Goal: Task Accomplishment & Management: Complete application form

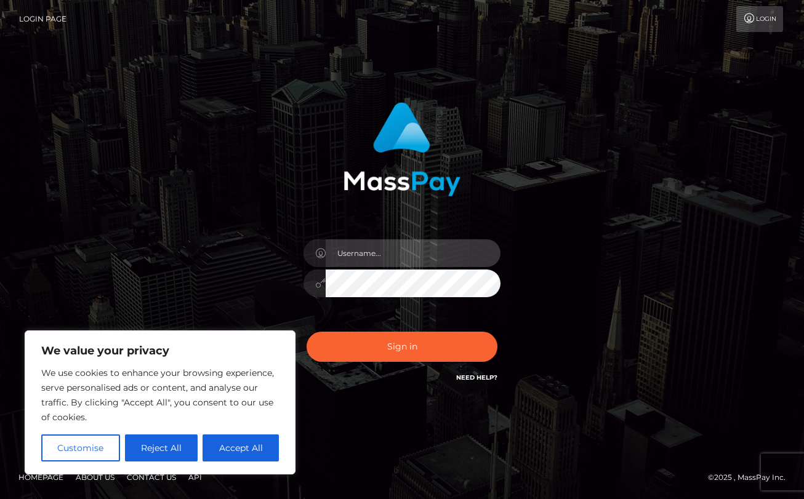
click at [438, 259] on input "text" at bounding box center [413, 254] width 175 height 28
type input "[PERSON_NAME][EMAIL_ADDRESS][DOMAIN_NAME]"
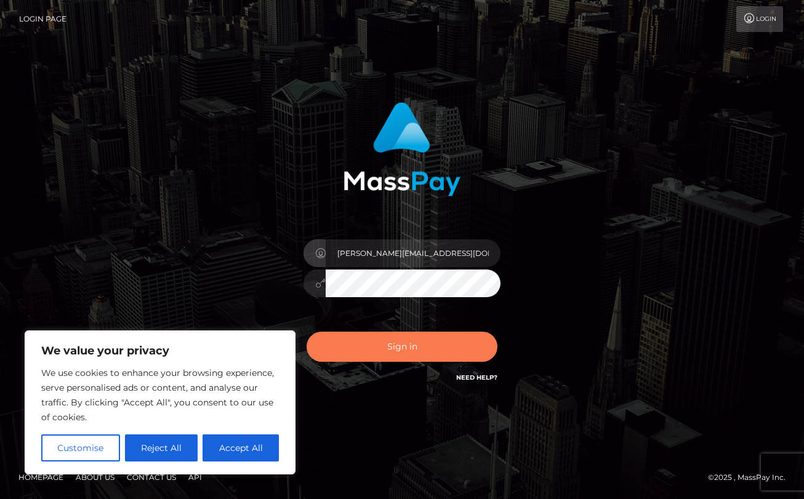
click at [420, 348] on button "Sign in" at bounding box center [402, 347] width 191 height 30
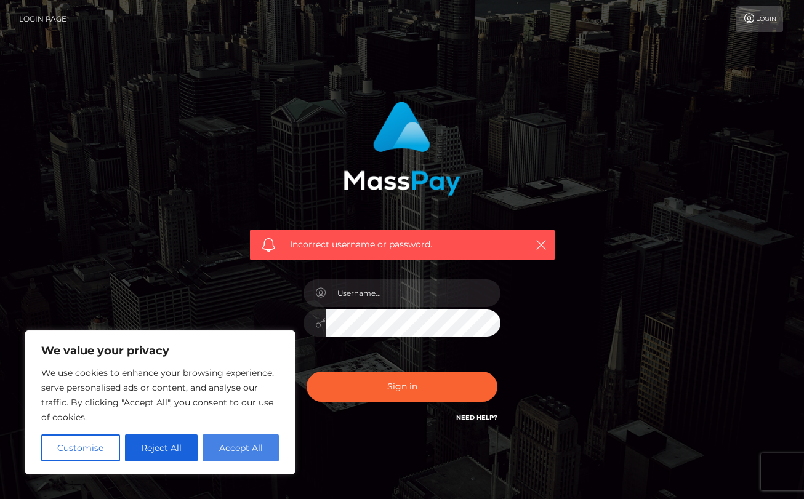
click at [235, 454] on button "Accept All" at bounding box center [241, 448] width 76 height 27
checkbox input "true"
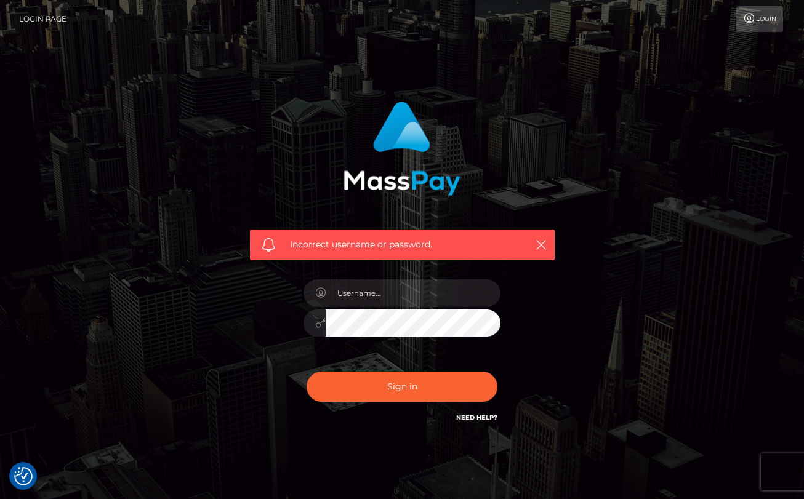
click at [474, 412] on h6 "Need Help?" at bounding box center [476, 417] width 41 height 10
click at [474, 416] on link "Need Help?" at bounding box center [476, 418] width 41 height 8
click at [405, 301] on input "text" at bounding box center [413, 294] width 175 height 28
click at [402, 293] on input "text" at bounding box center [413, 294] width 175 height 28
type input "hannahshiro"
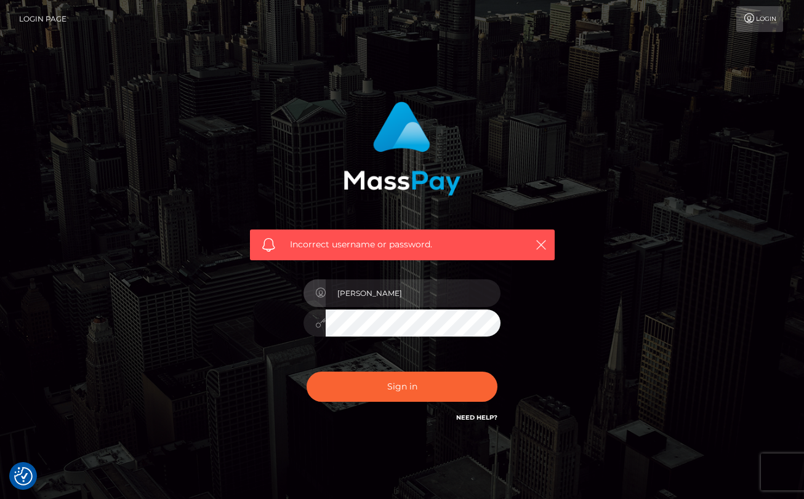
click at [251, 365] on div "Incorrect username or password. hannahshiro" at bounding box center [402, 263] width 323 height 342
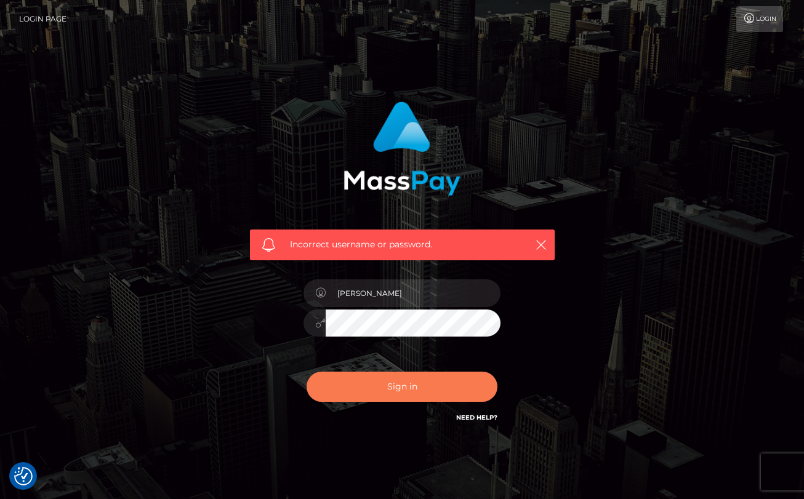
click at [433, 400] on button "Sign in" at bounding box center [402, 387] width 191 height 30
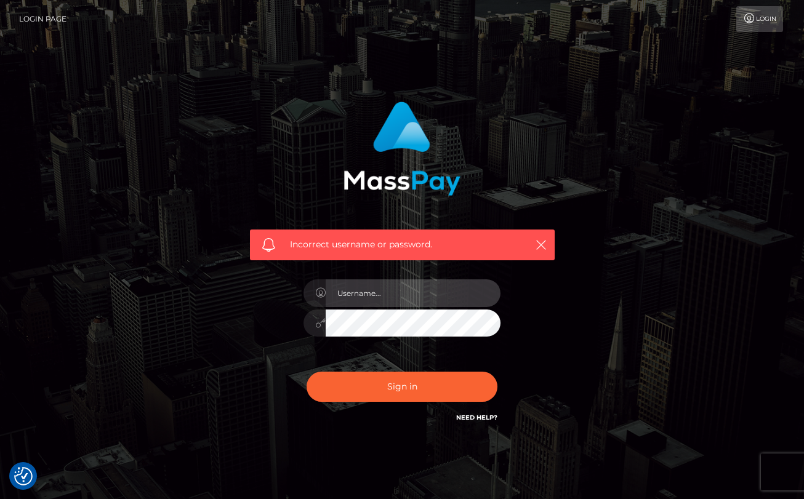
click at [401, 291] on input "text" at bounding box center [413, 294] width 175 height 28
type input "[PERSON_NAME][EMAIL_ADDRESS][DOMAIN_NAME]"
click at [438, 297] on input "hannahshiro@protonmail.com" at bounding box center [413, 294] width 175 height 28
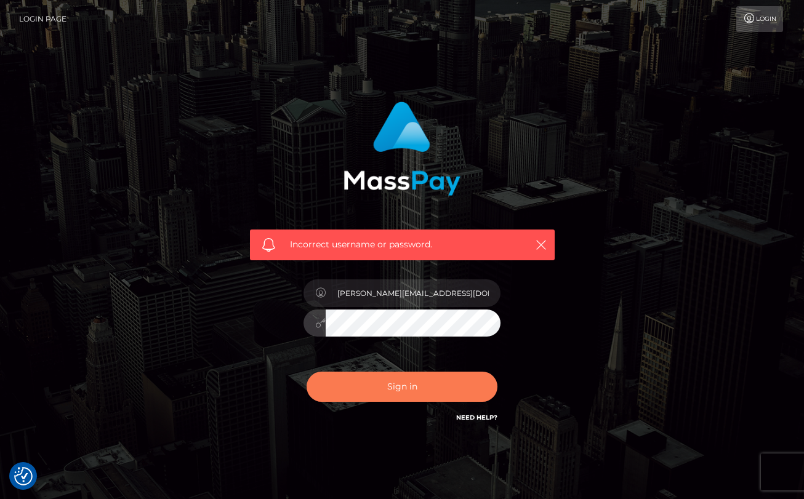
click at [346, 391] on button "Sign in" at bounding box center [402, 387] width 191 height 30
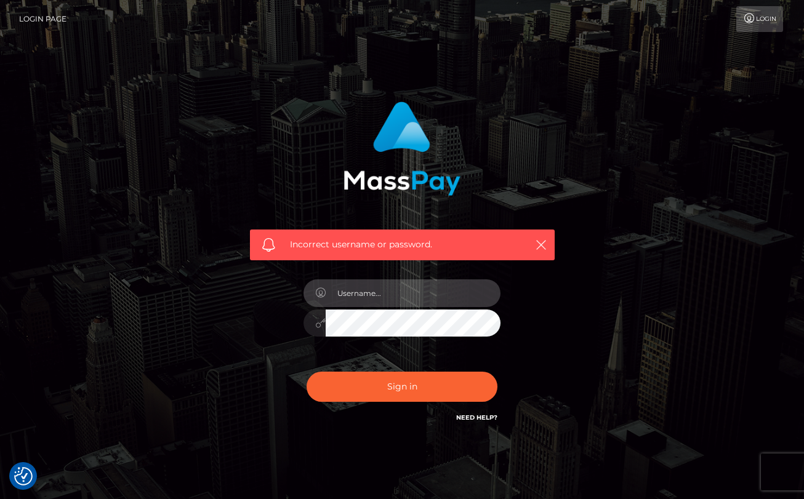
click at [371, 300] on input "text" at bounding box center [413, 294] width 175 height 28
click at [392, 299] on input "[PERSON_NAME][EMAIL_ADDRESS][DOMAIN_NAME]" at bounding box center [413, 294] width 175 height 28
drag, startPoint x: 478, startPoint y: 292, endPoint x: 318, endPoint y: 286, distance: 160.2
click at [318, 286] on div "hannahshiro@protonmail.com" at bounding box center [402, 292] width 197 height 24
type input "hello@hannahshiro.link"
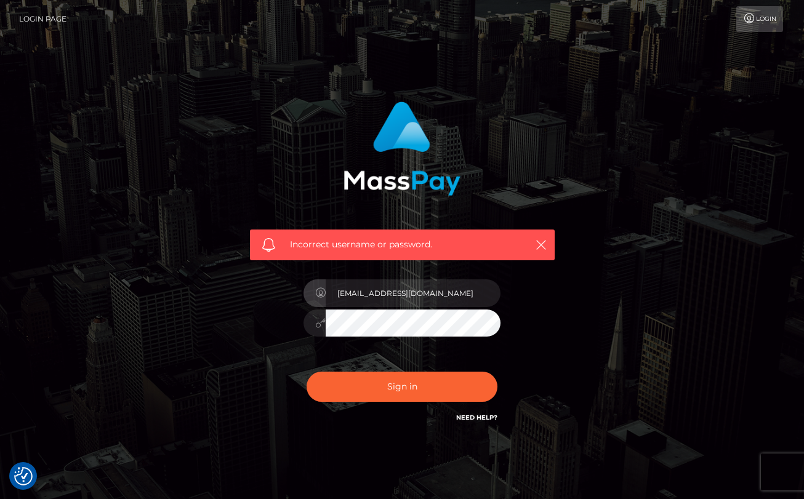
click at [307, 372] on button "Sign in" at bounding box center [402, 387] width 191 height 30
click at [366, 296] on input "text" at bounding box center [413, 294] width 175 height 28
click at [379, 298] on input "[PERSON_NAME][EMAIL_ADDRESS][DOMAIN_NAME]" at bounding box center [413, 294] width 175 height 28
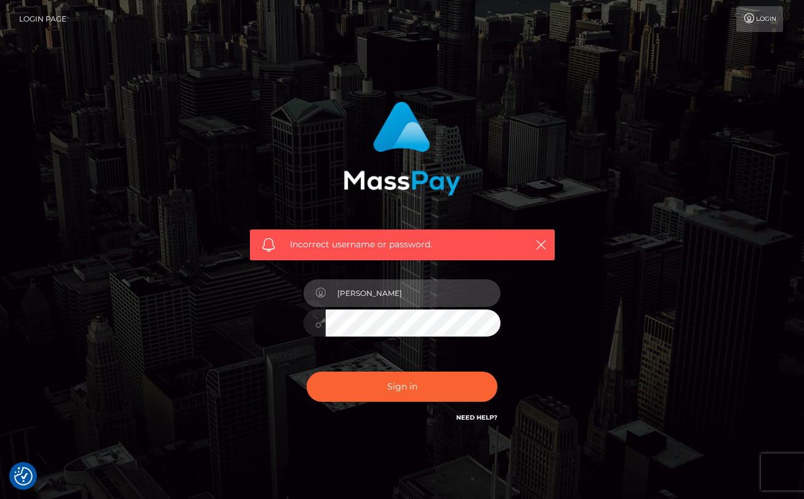
type input "ella.tefl@gmail.com"
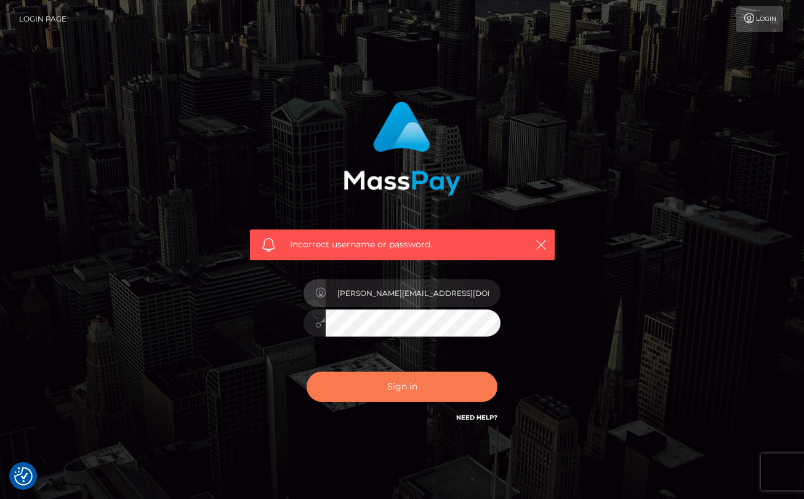
click at [422, 386] on button "Sign in" at bounding box center [402, 387] width 191 height 30
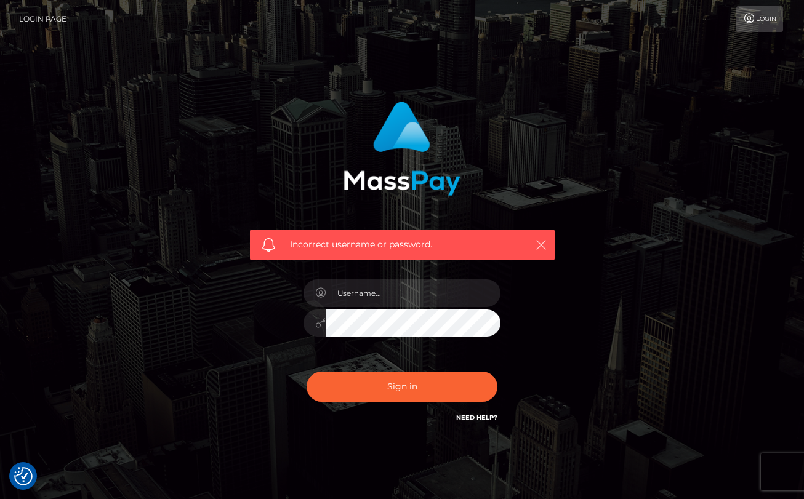
click at [546, 246] on icon "button" at bounding box center [541, 245] width 12 height 12
click at [456, 294] on input "text" at bounding box center [413, 294] width 175 height 28
type input "[PERSON_NAME][EMAIL_ADDRESS][DOMAIN_NAME]"
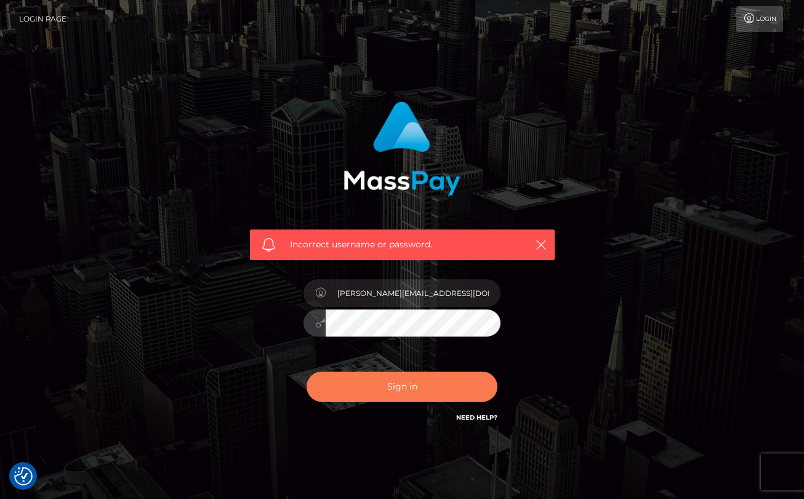
click at [373, 390] on button "Sign in" at bounding box center [402, 387] width 191 height 30
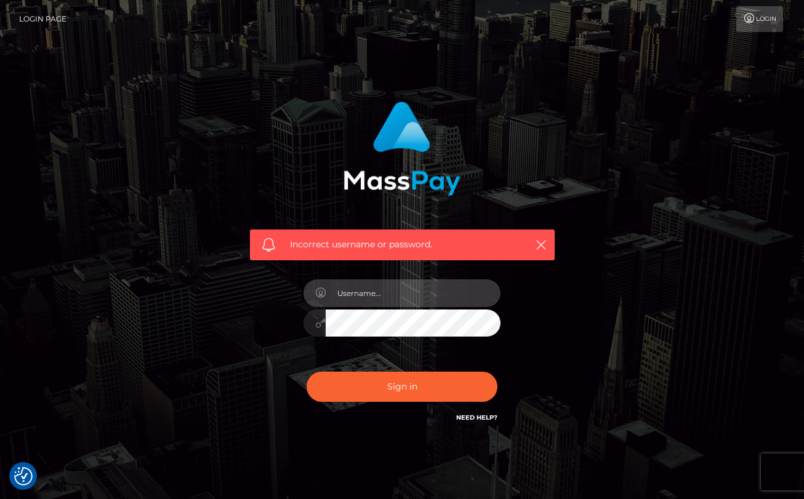
click at [415, 300] on input "text" at bounding box center [413, 294] width 175 height 28
type input "[PERSON_NAME][EMAIL_ADDRESS][DOMAIN_NAME]"
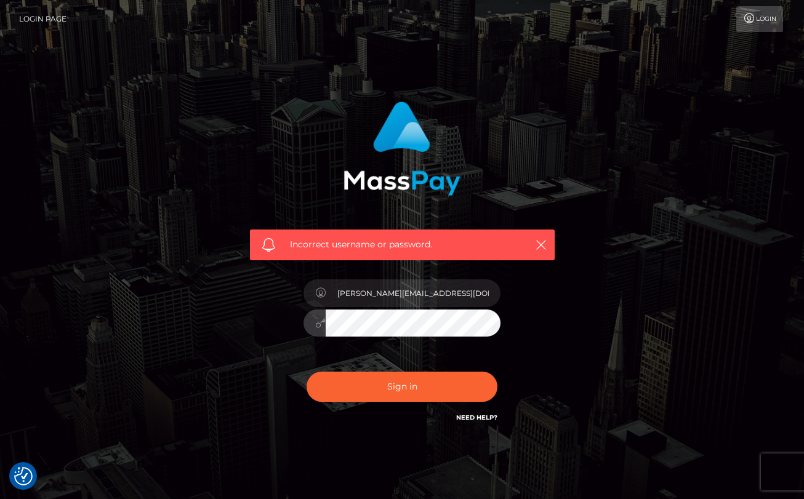
click at [312, 328] on div at bounding box center [402, 322] width 197 height 24
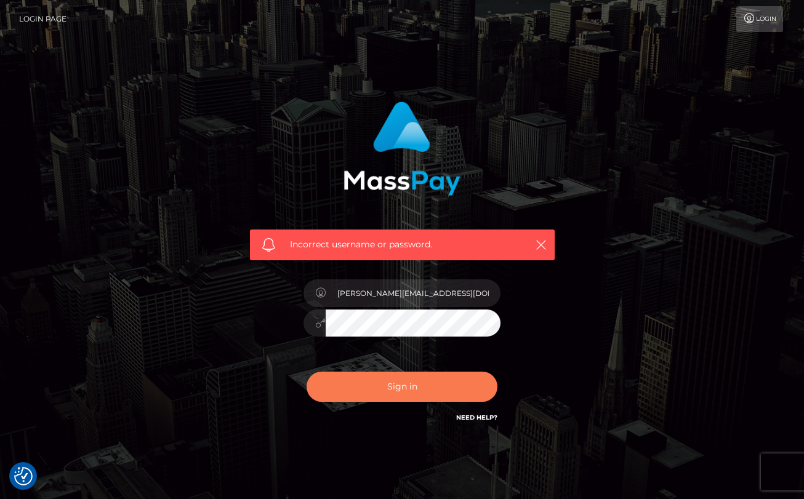
click at [337, 391] on button "Sign in" at bounding box center [402, 387] width 191 height 30
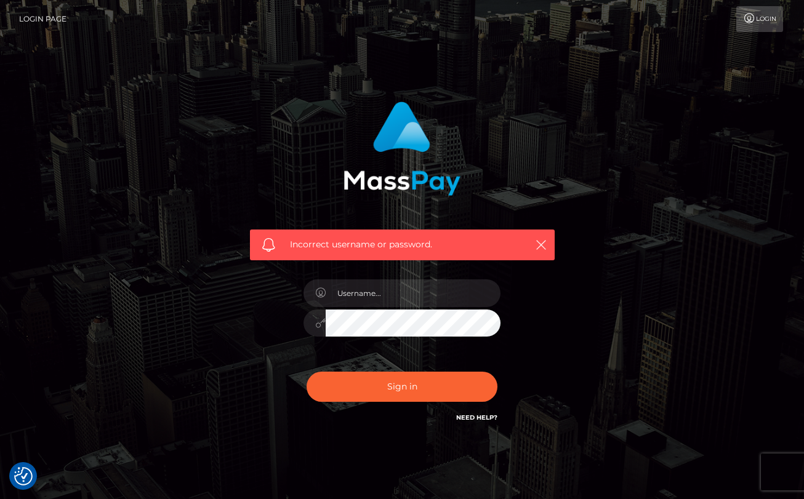
click at [472, 416] on link "Need Help?" at bounding box center [476, 418] width 41 height 8
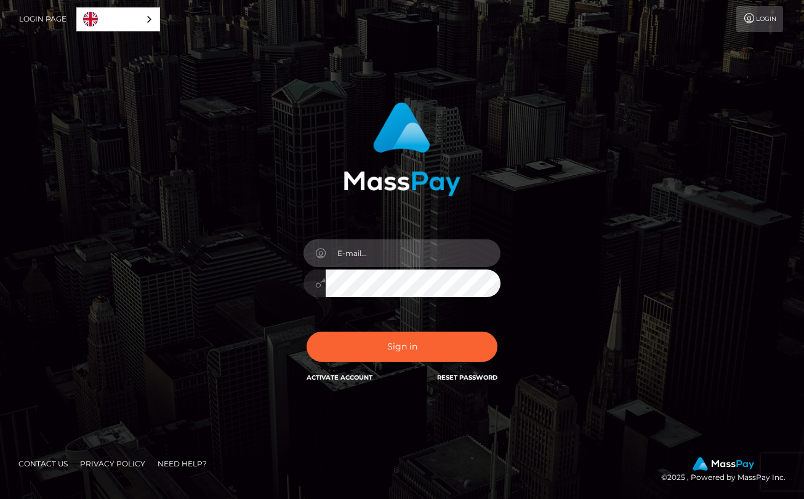
click at [402, 255] on input "email" at bounding box center [413, 254] width 175 height 28
click at [395, 254] on input "email" at bounding box center [413, 254] width 175 height 28
click at [392, 240] on input "email" at bounding box center [413, 254] width 175 height 28
type input "[PERSON_NAME][EMAIL_ADDRESS][DOMAIN_NAME]"
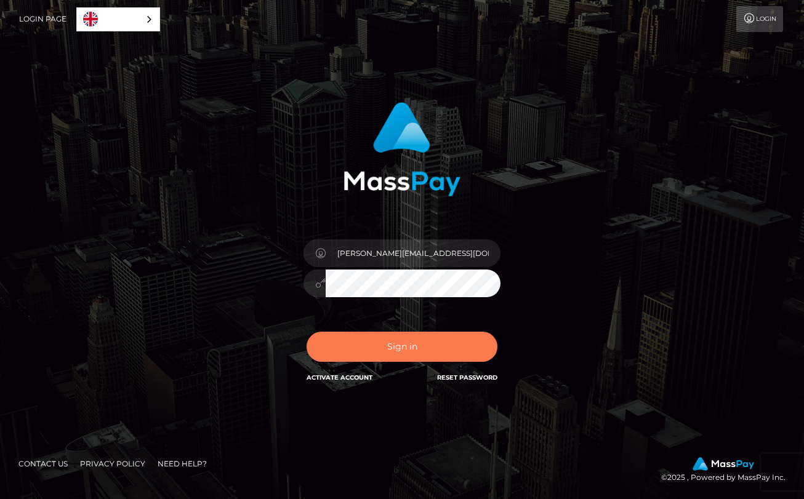
click at [341, 344] on button "Sign in" at bounding box center [402, 347] width 191 height 30
